Goal: Check status: Check status

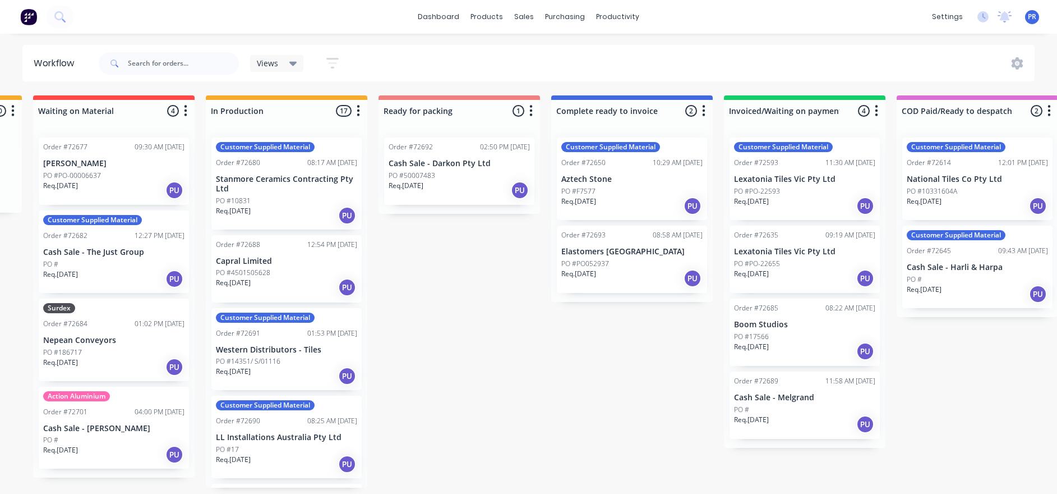
drag, startPoint x: 376, startPoint y: 247, endPoint x: 437, endPoint y: 257, distance: 62.0
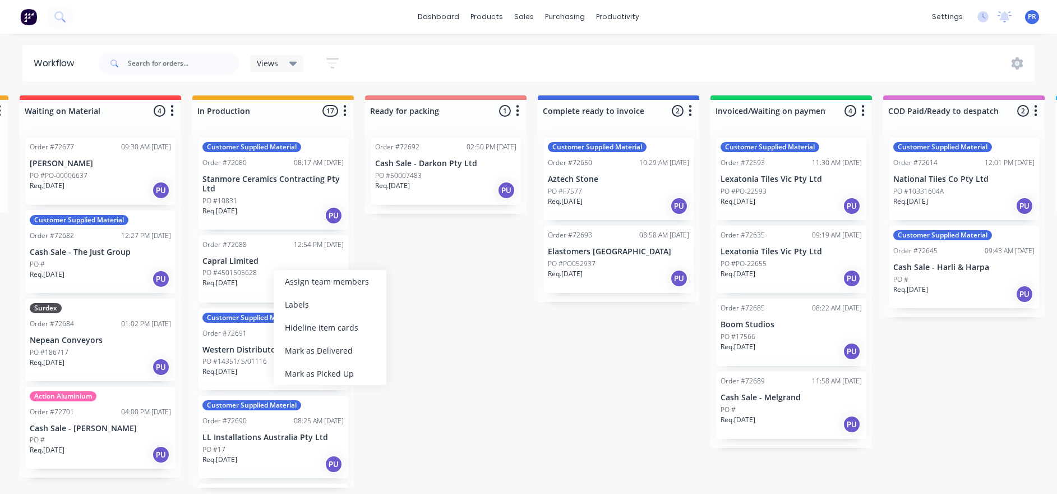
drag, startPoint x: 332, startPoint y: 304, endPoint x: 347, endPoint y: 302, distance: 14.8
click at [332, 303] on div "Labels" at bounding box center [330, 304] width 113 height 23
click at [329, 317] on div "Labels" at bounding box center [340, 317] width 113 height 23
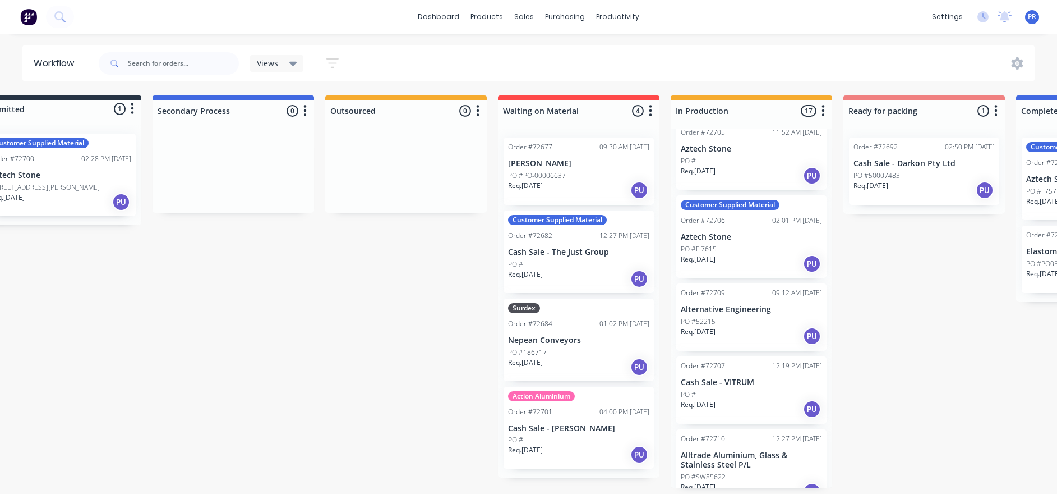
scroll to position [7, 6]
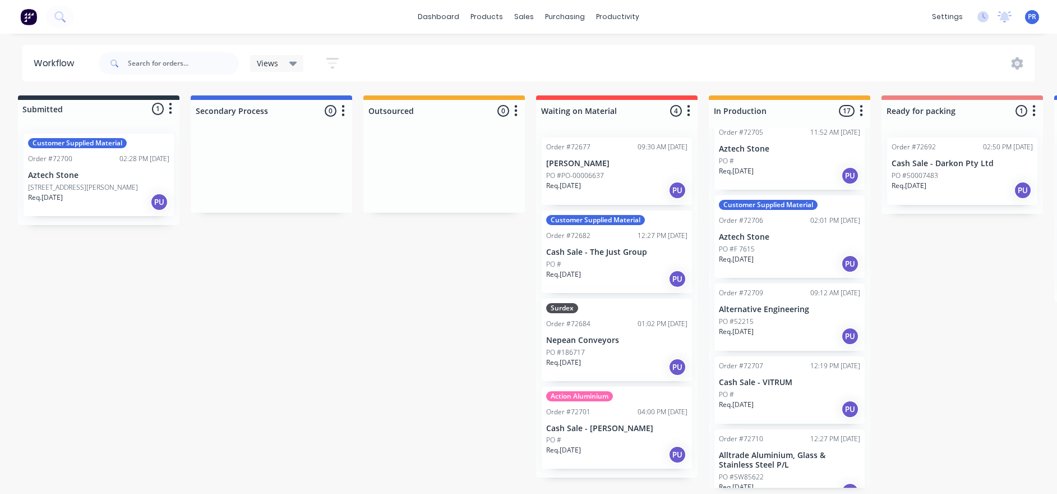
drag, startPoint x: 564, startPoint y: 374, endPoint x: 510, endPoint y: 385, distance: 55.5
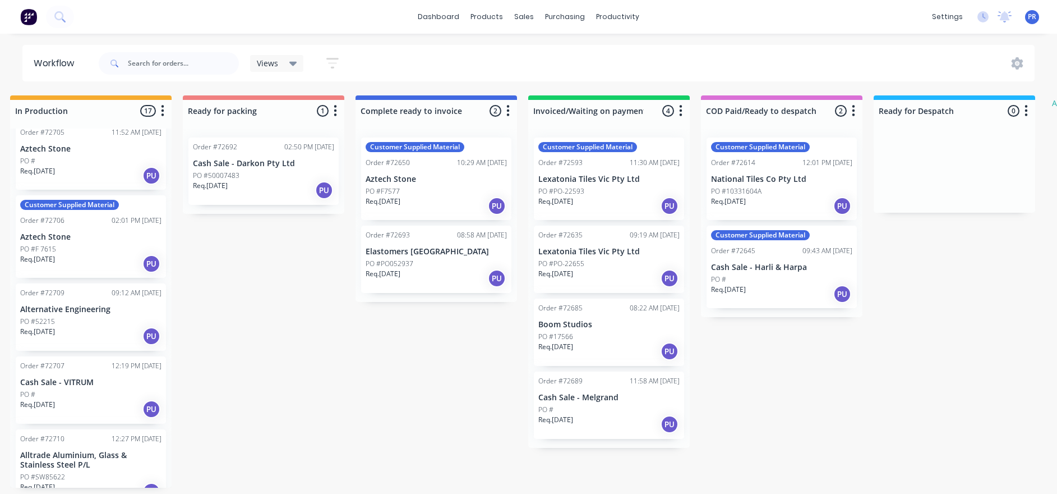
drag, startPoint x: 281, startPoint y: 357, endPoint x: 372, endPoint y: 364, distance: 91.7
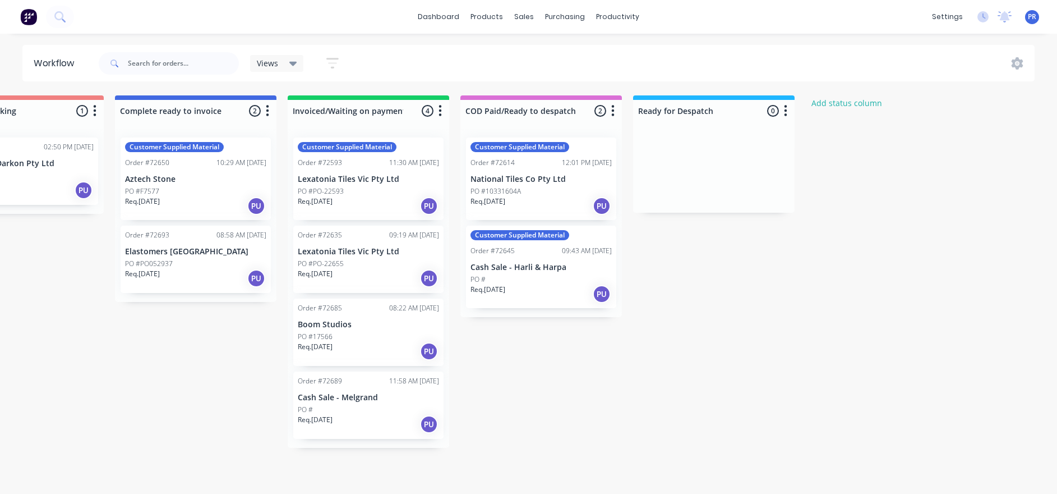
scroll to position [7, 976]
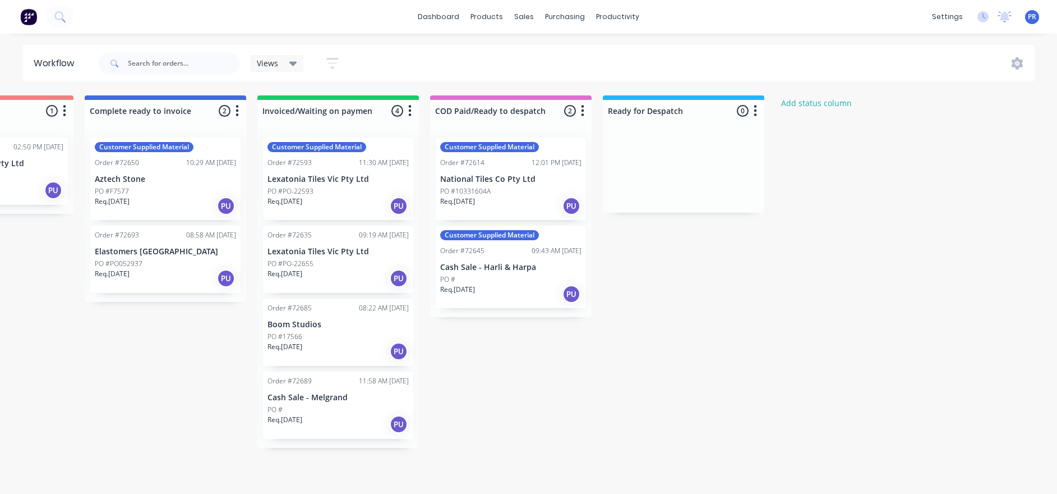
drag, startPoint x: 387, startPoint y: 321, endPoint x: 440, endPoint y: 318, distance: 52.8
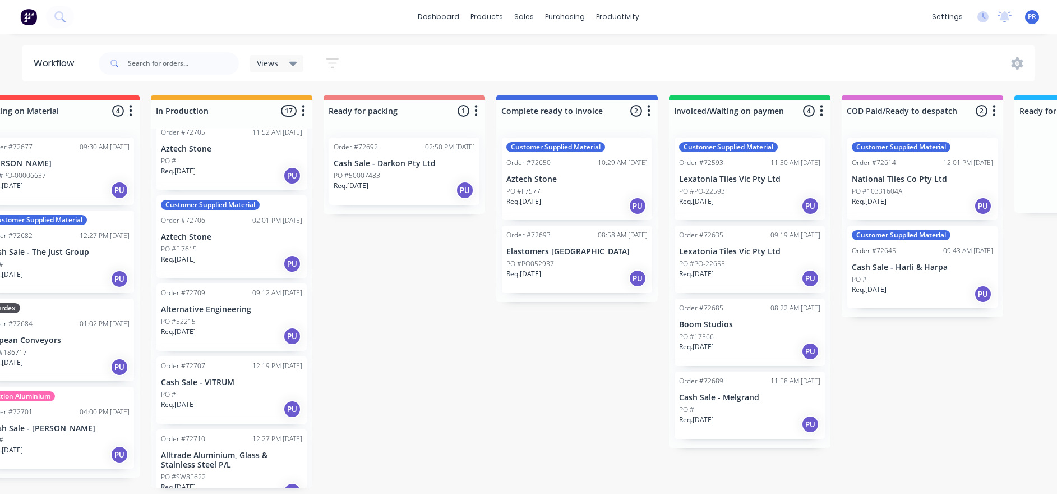
drag, startPoint x: 537, startPoint y: 353, endPoint x: 450, endPoint y: 343, distance: 87.5
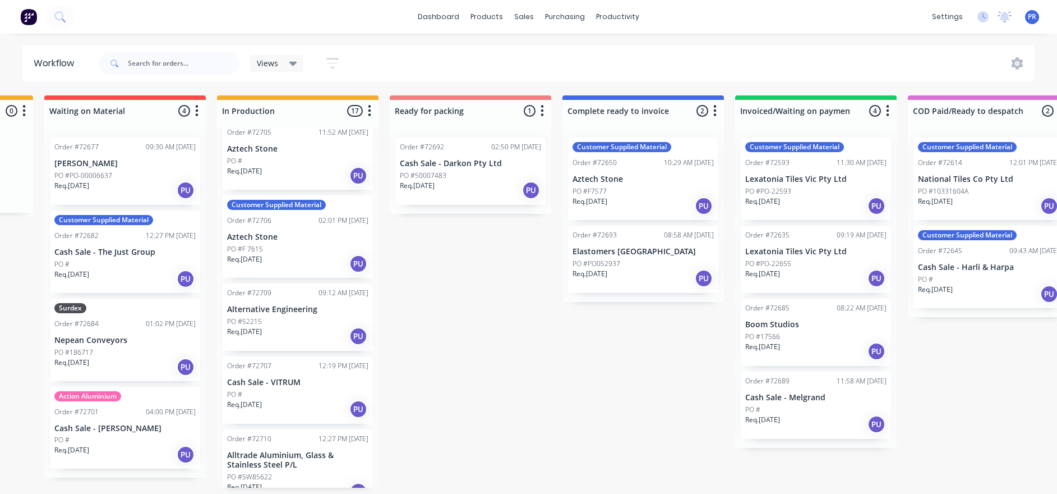
drag, startPoint x: 560, startPoint y: 397, endPoint x: 546, endPoint y: 400, distance: 14.4
click at [371, 106] on icon "button" at bounding box center [370, 111] width 3 height 14
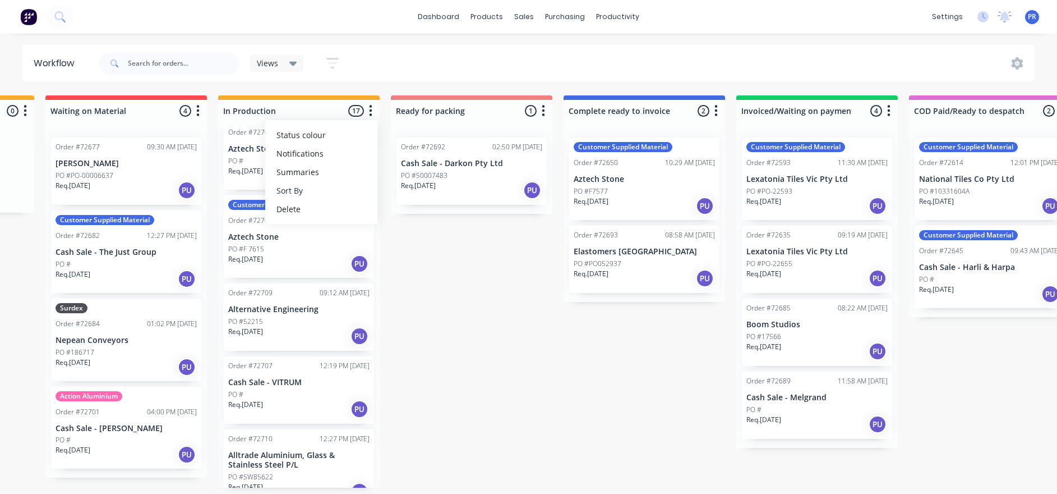
click at [343, 191] on button "Sort By" at bounding box center [321, 190] width 112 height 19
click at [402, 205] on date "Required date" at bounding box center [436, 214] width 112 height 19
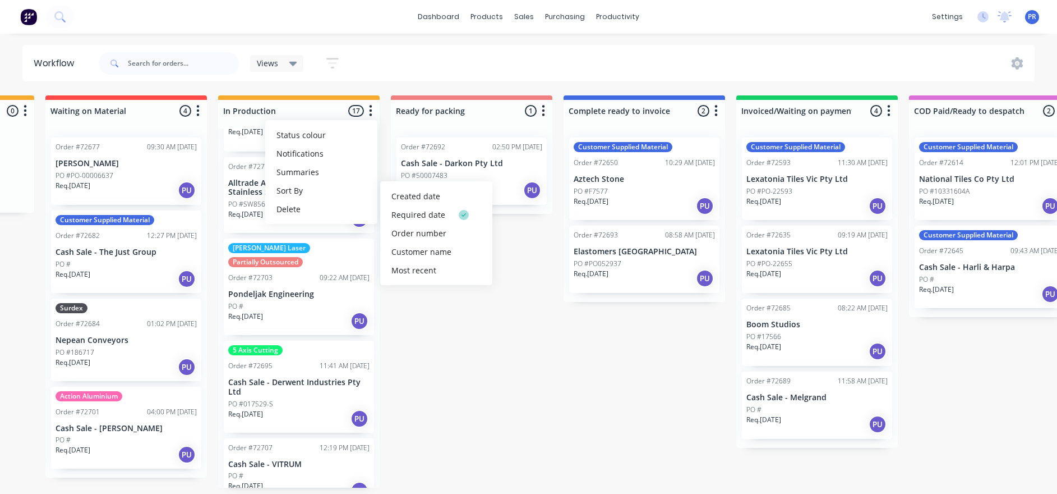
click at [471, 337] on div "Submitted 1 Status colour #273444 hex #273444 Save Cancel Summaries Total order…" at bounding box center [511, 291] width 2033 height 392
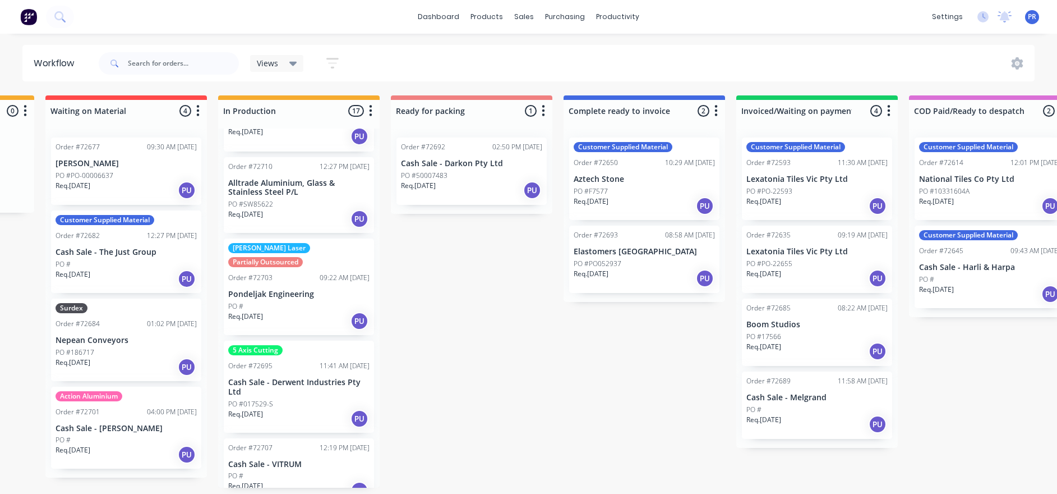
drag, startPoint x: 471, startPoint y: 337, endPoint x: 435, endPoint y: 298, distance: 53.2
click at [435, 298] on div "Submitted 1 Status colour #273444 hex #273444 Save Cancel Summaries Total order…" at bounding box center [511, 291] width 2033 height 392
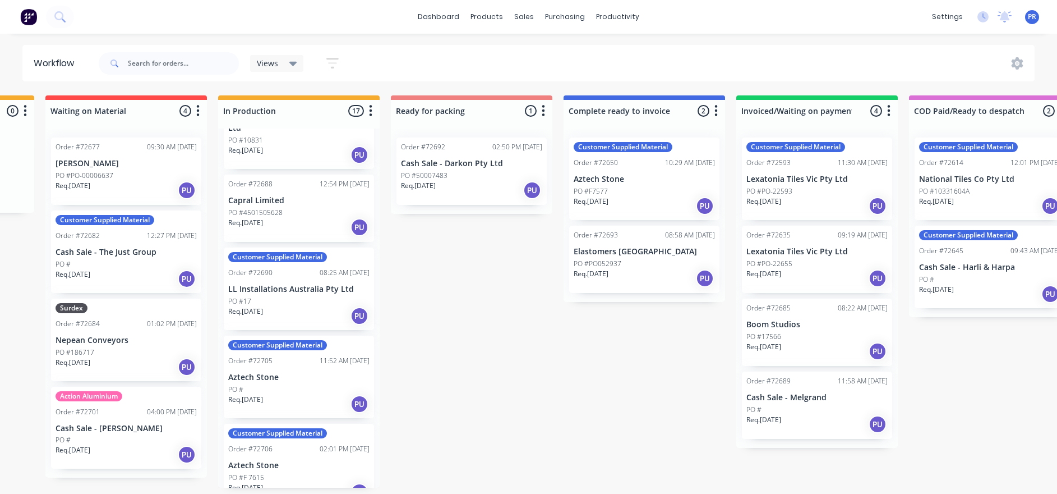
scroll to position [168, 0]
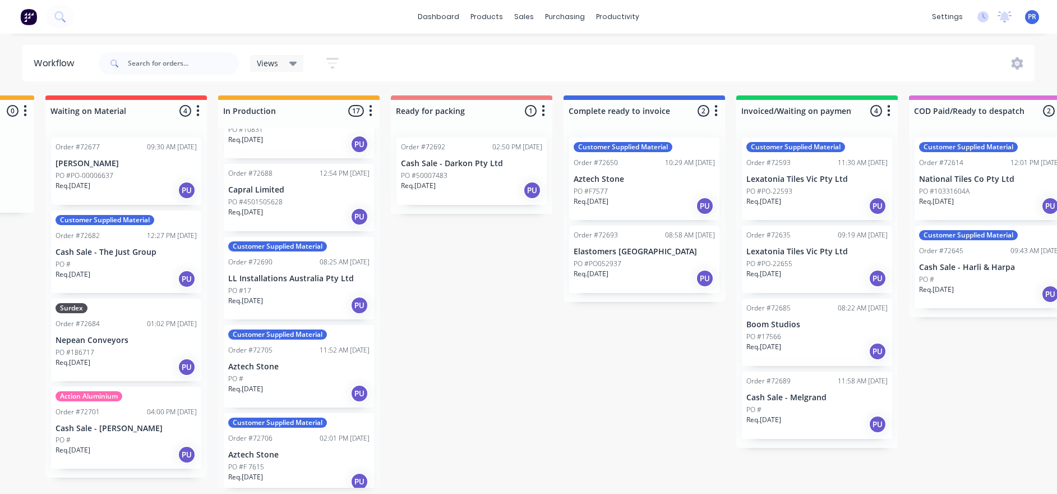
click at [304, 375] on div "PO #" at bounding box center [298, 379] width 141 height 10
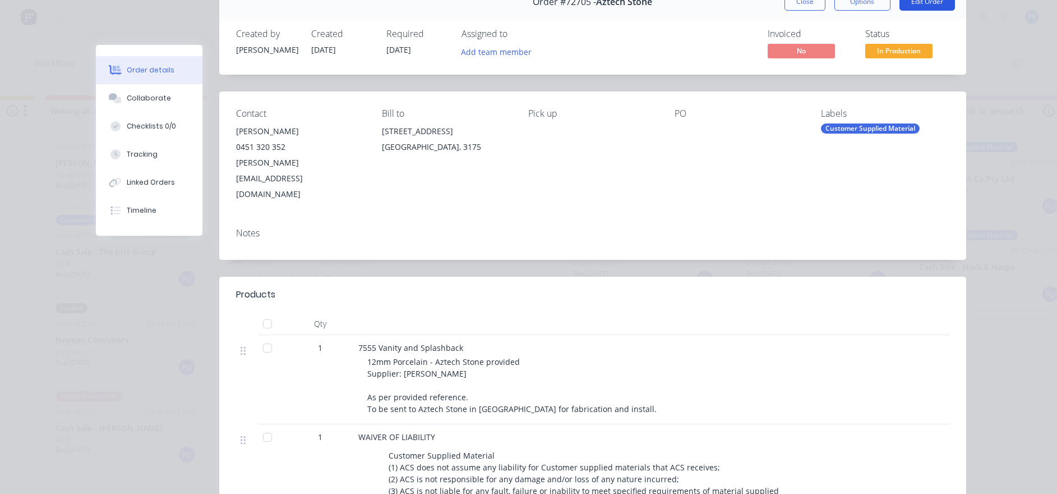
scroll to position [0, 0]
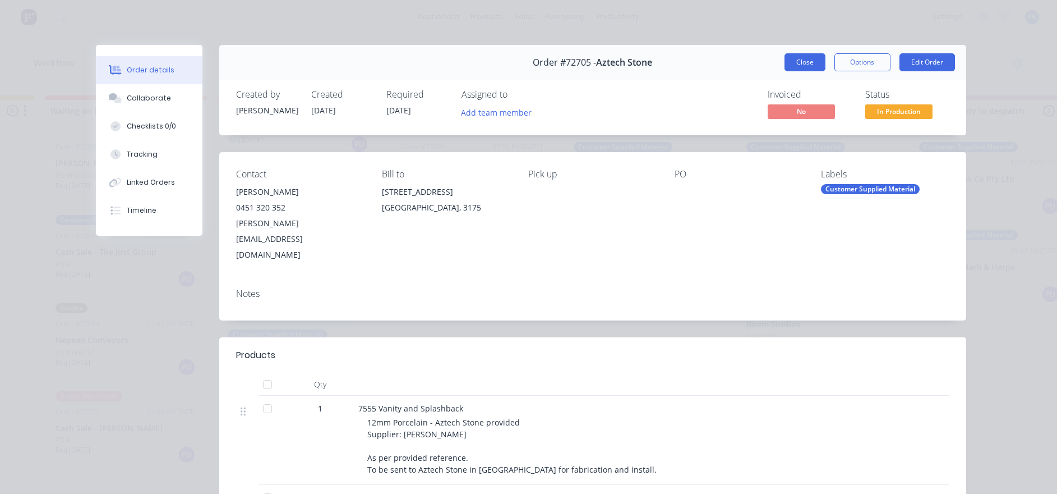
click at [804, 58] on button "Close" at bounding box center [805, 62] width 41 height 18
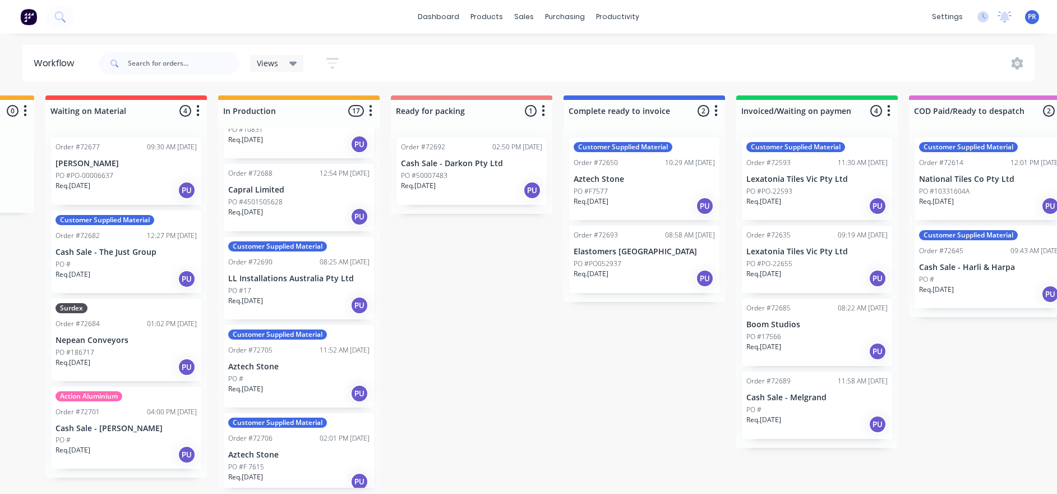
click at [288, 451] on p "Aztech Stone" at bounding box center [298, 455] width 141 height 10
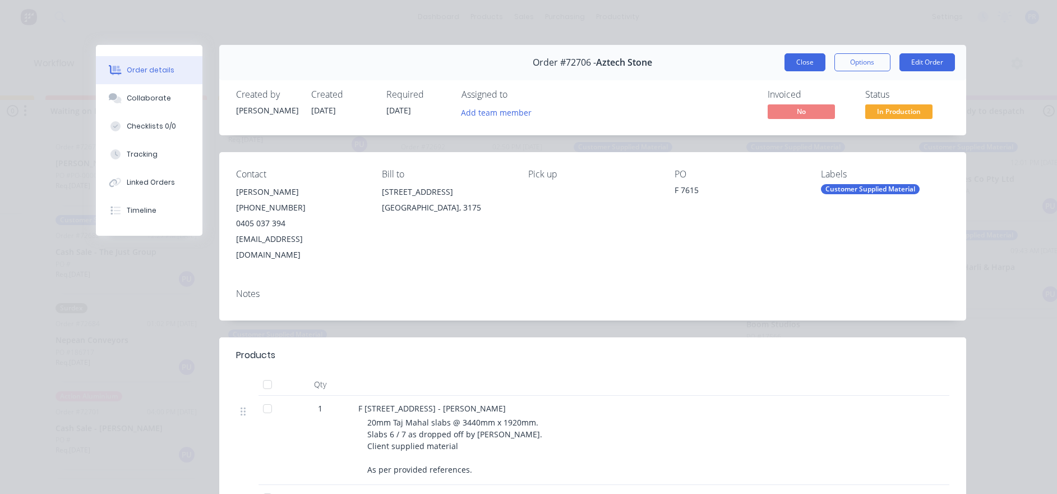
click at [792, 64] on button "Close" at bounding box center [805, 62] width 41 height 18
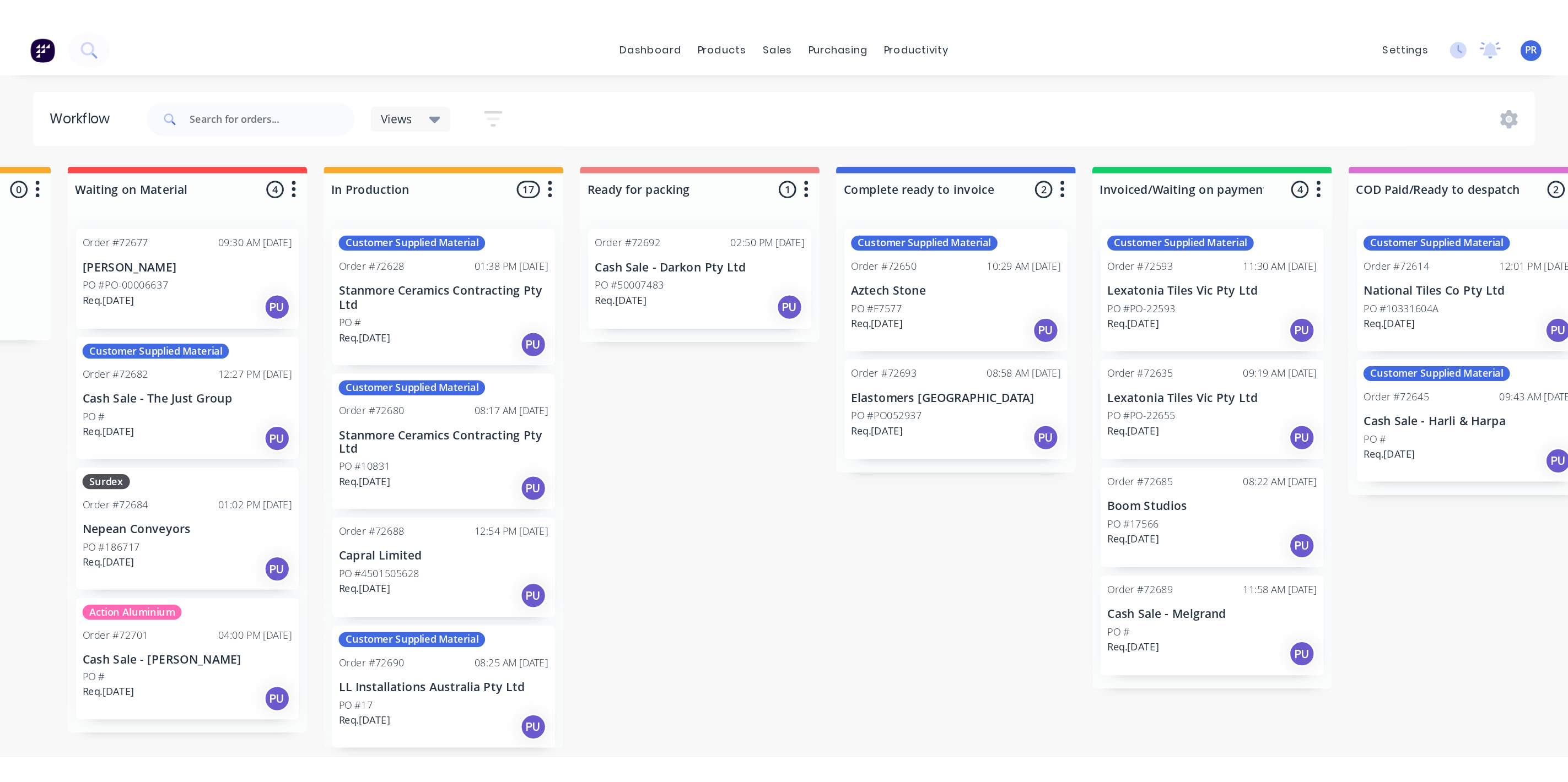
scroll to position [0, 424]
